Goal: Transaction & Acquisition: Book appointment/travel/reservation

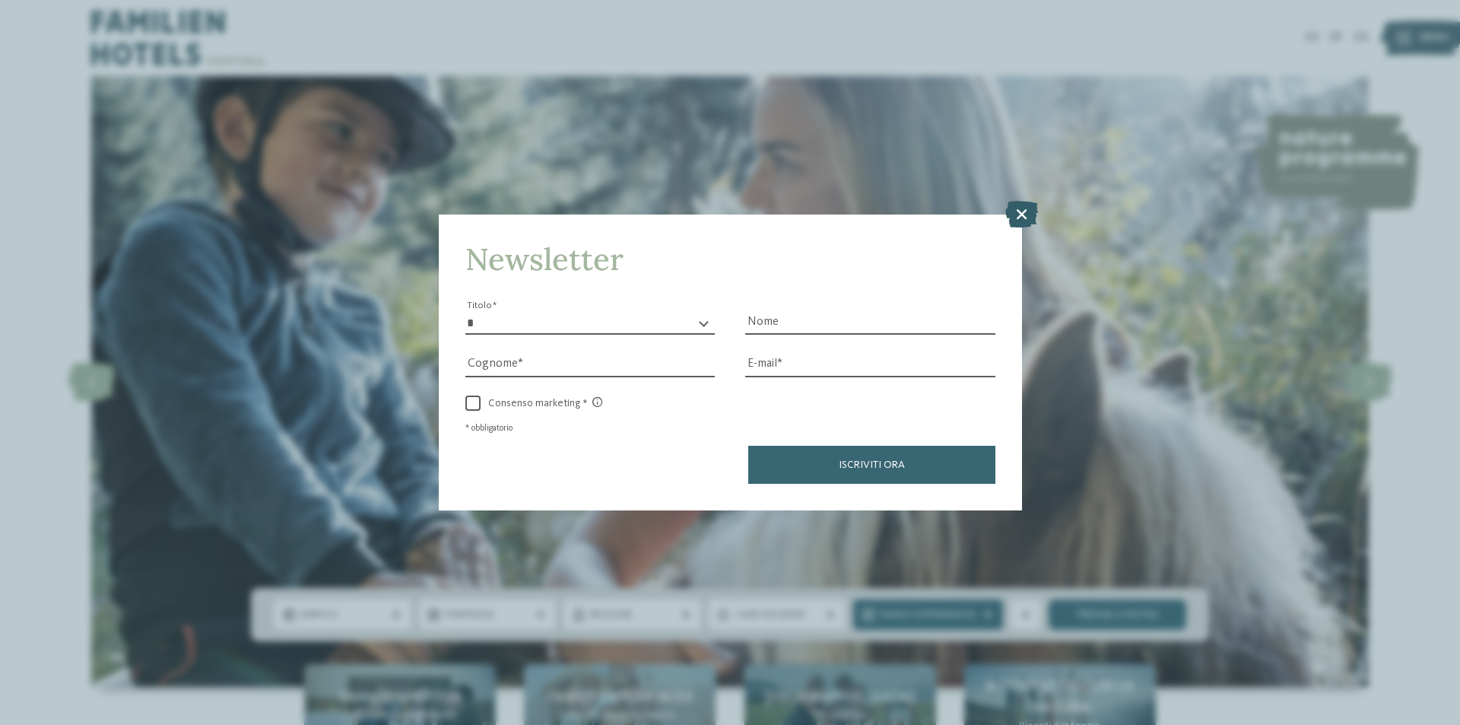
click at [1014, 208] on icon at bounding box center [1021, 214] width 33 height 27
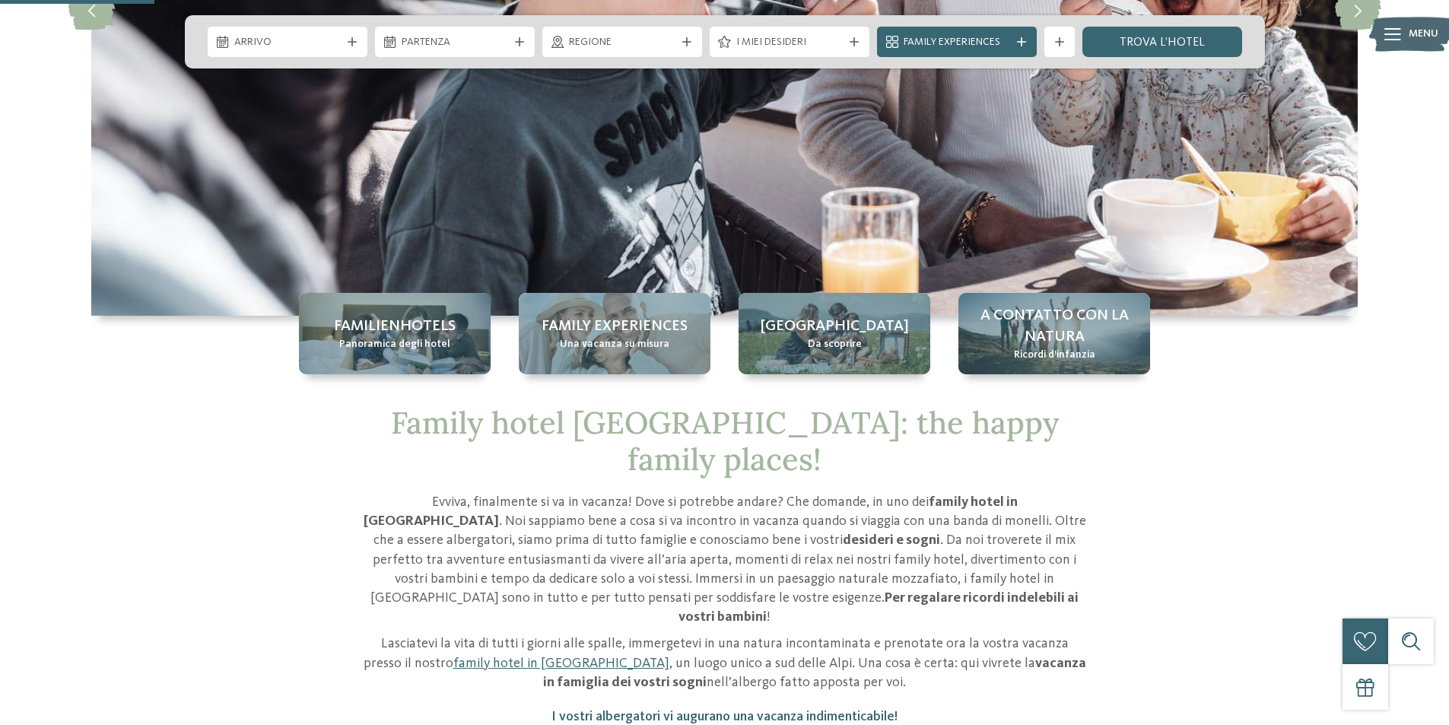
scroll to position [304, 0]
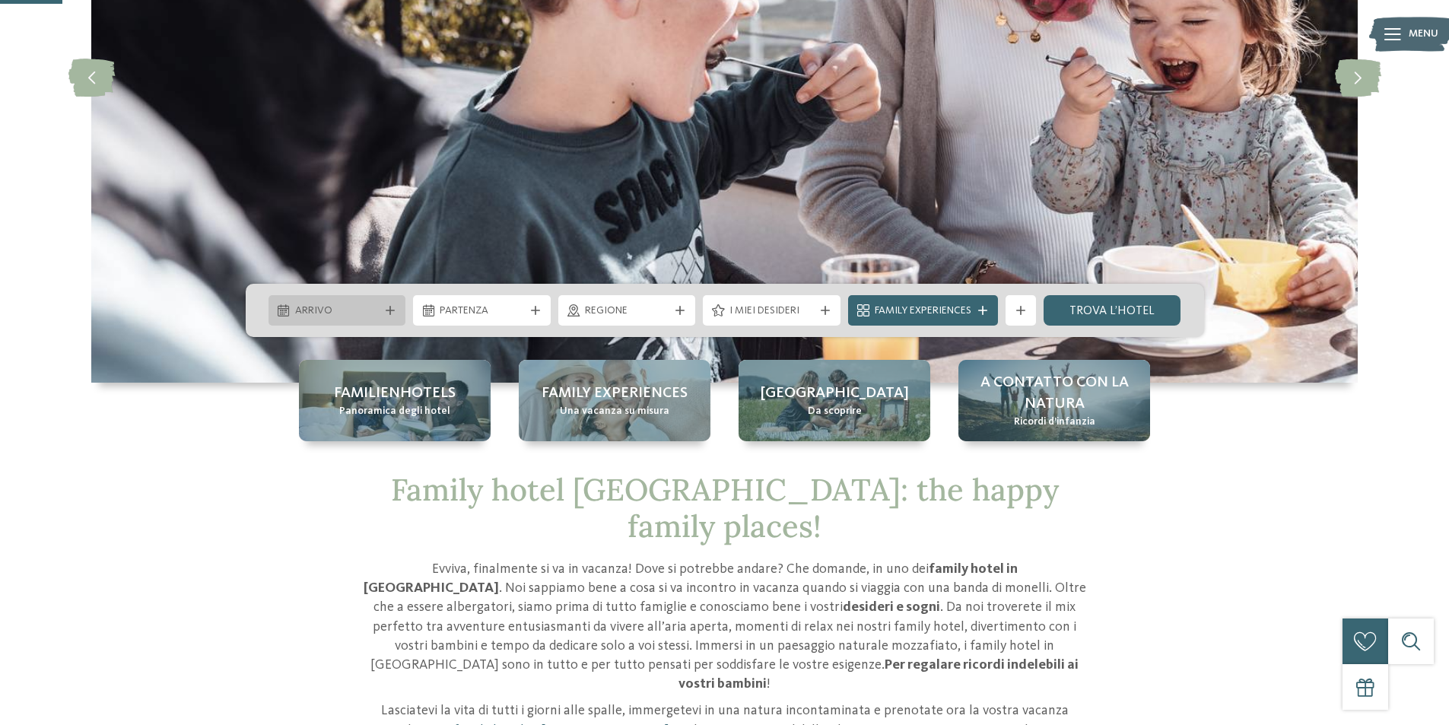
click at [319, 314] on span "Arrivo" at bounding box center [337, 310] width 84 height 15
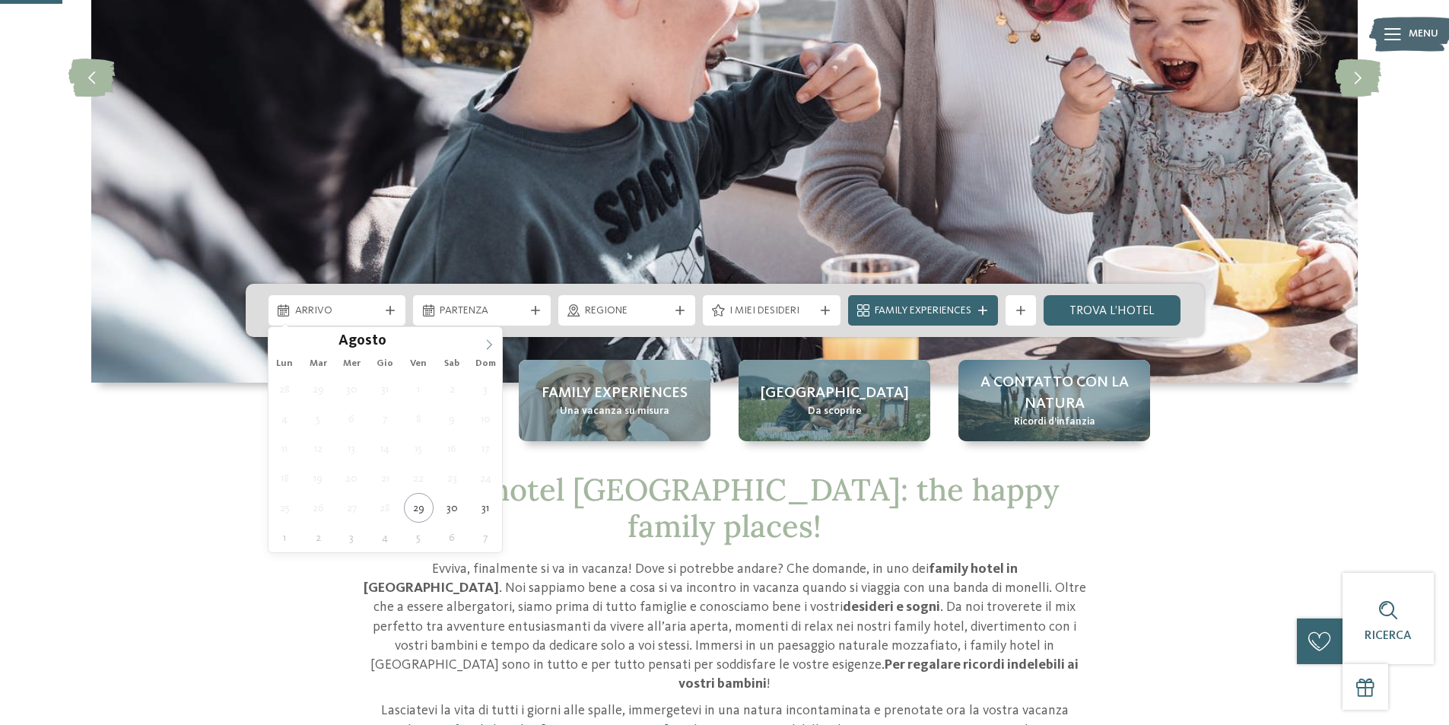
click at [494, 345] on icon at bounding box center [489, 344] width 11 height 11
type div "[DATE]"
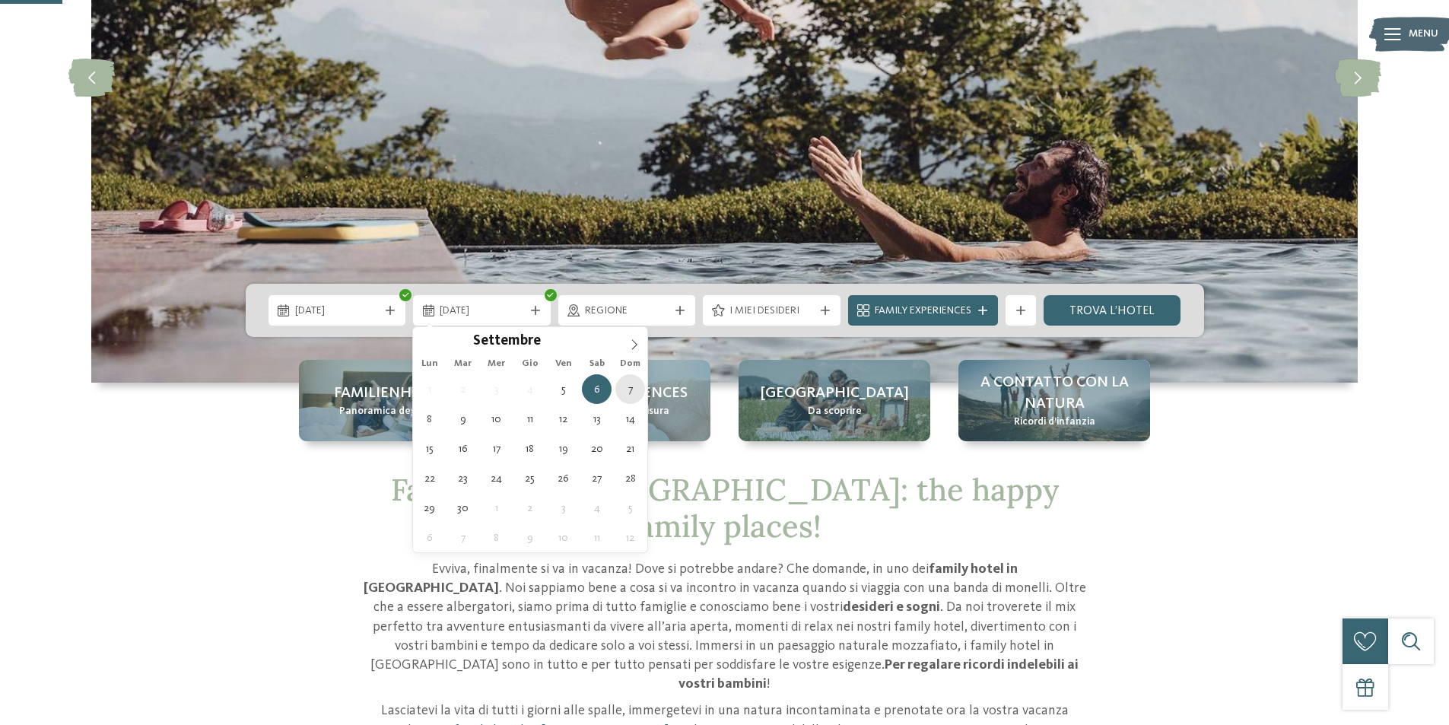
type div "[DATE]"
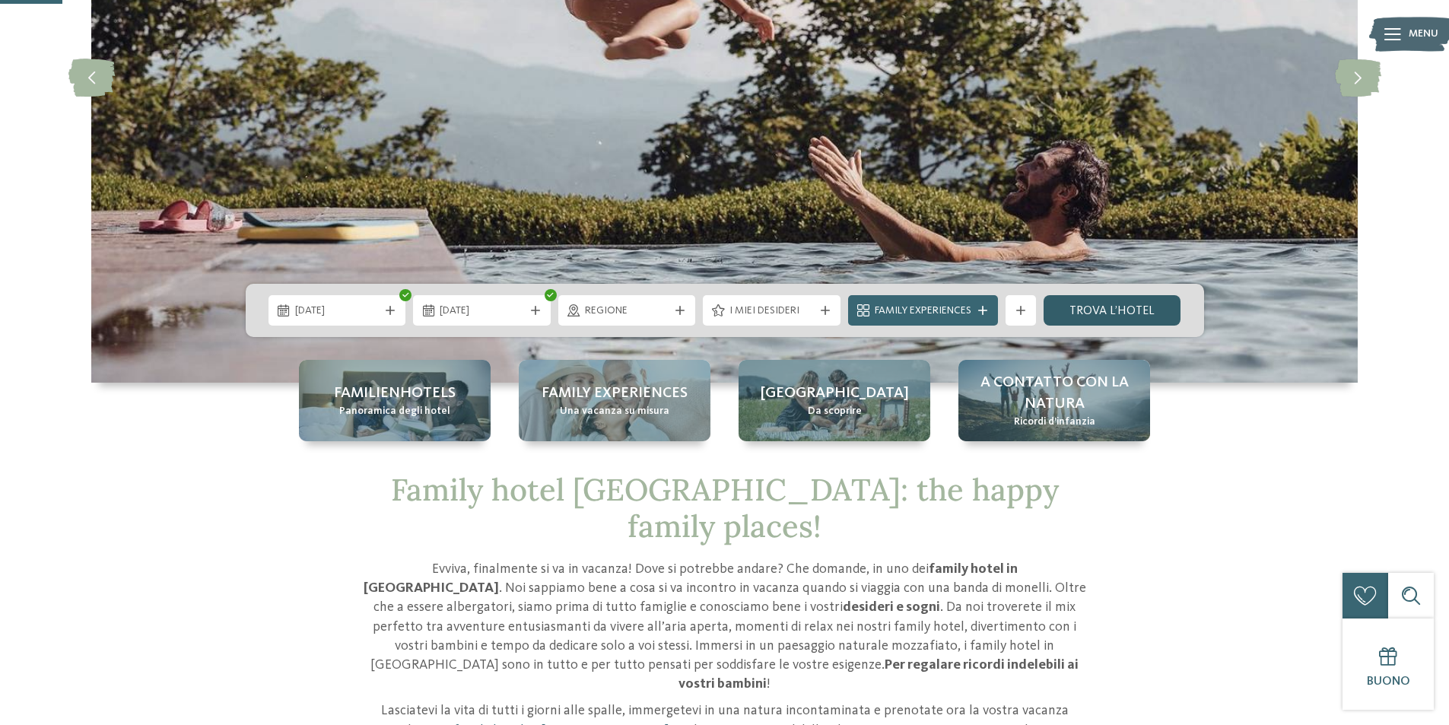
click at [1075, 310] on link "trova l’hotel" at bounding box center [1112, 310] width 138 height 30
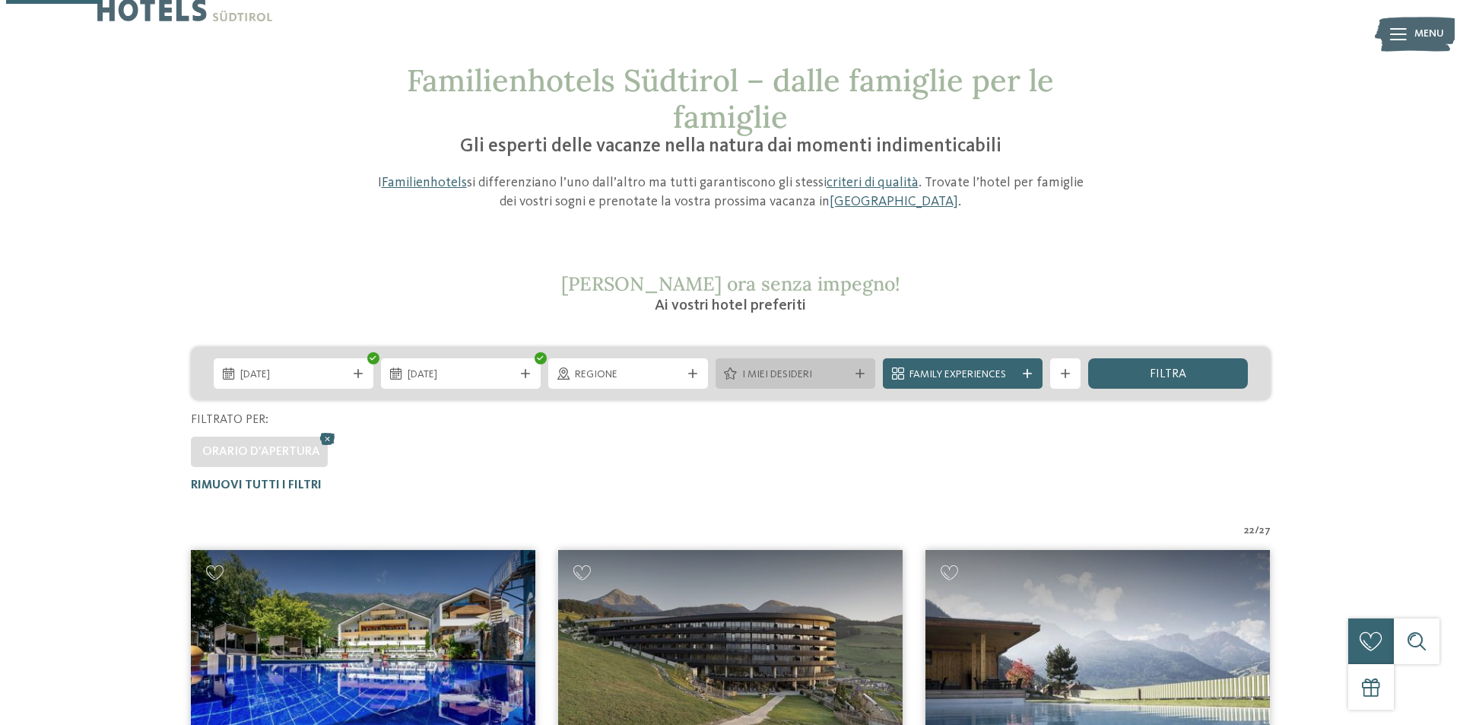
scroll to position [43, 0]
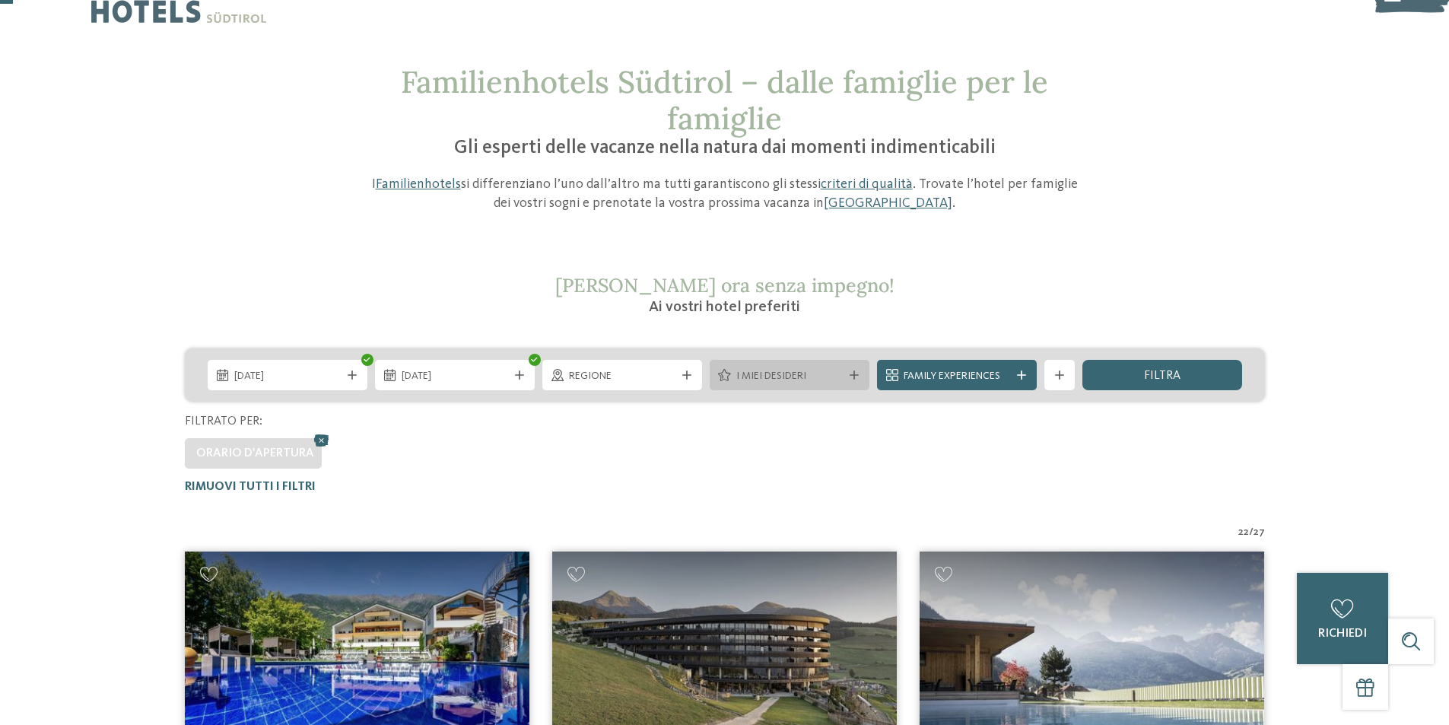
click at [770, 380] on span "I miei desideri" at bounding box center [789, 376] width 106 height 15
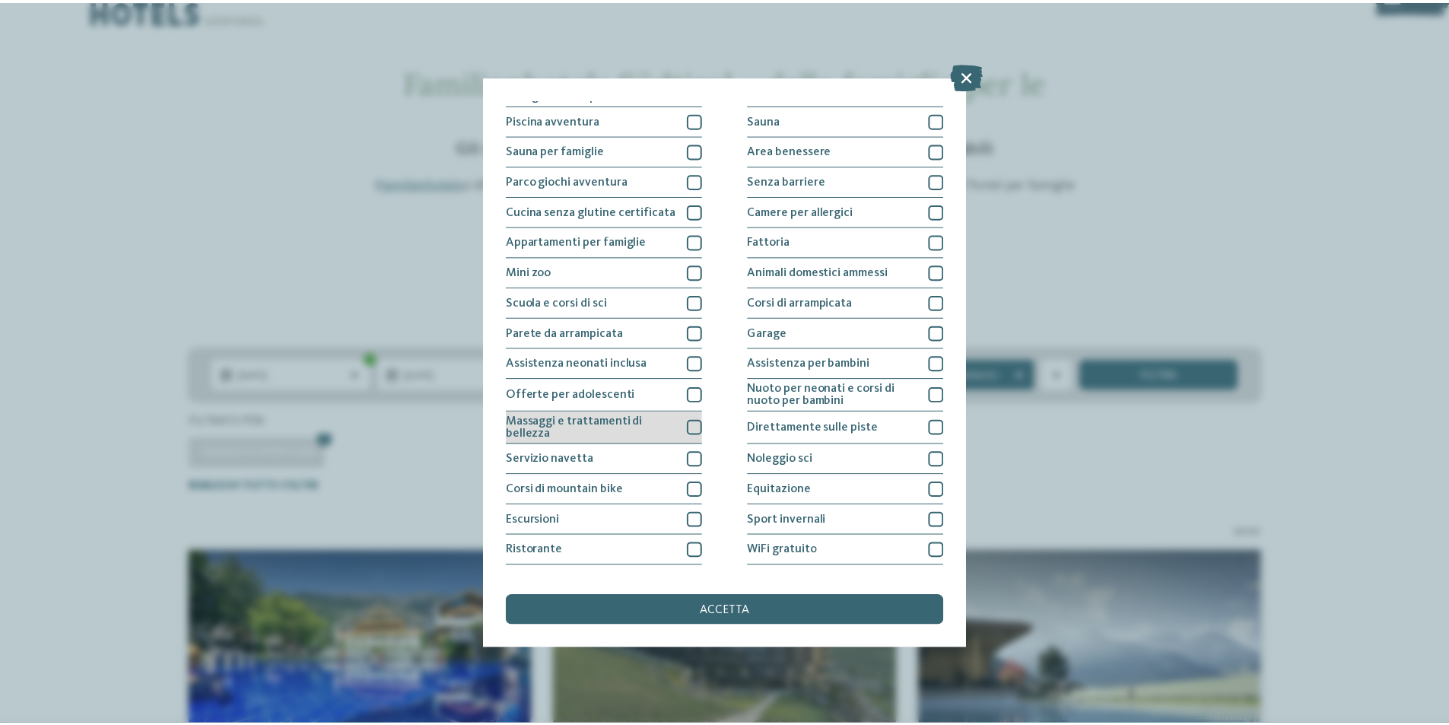
scroll to position [75, 0]
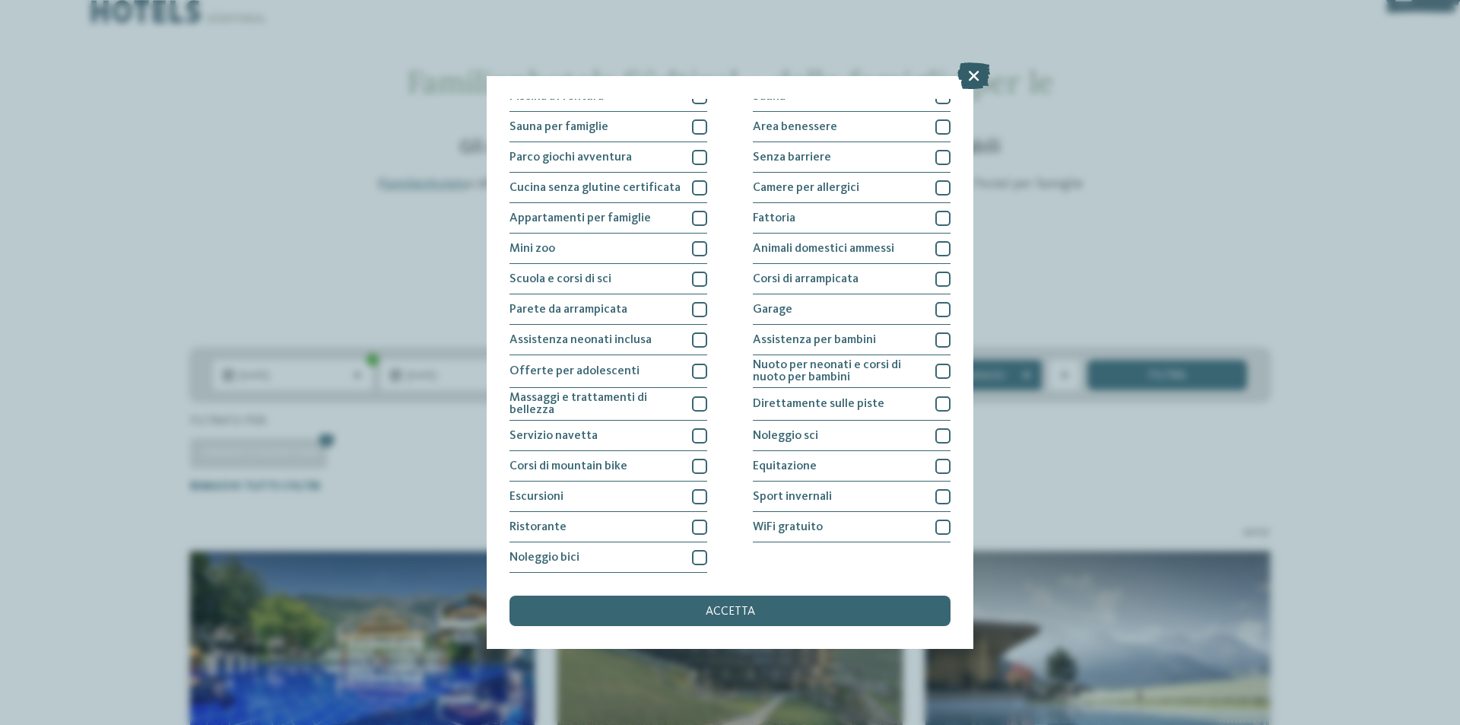
click at [967, 75] on icon at bounding box center [973, 75] width 33 height 27
